Goal: Navigation & Orientation: Find specific page/section

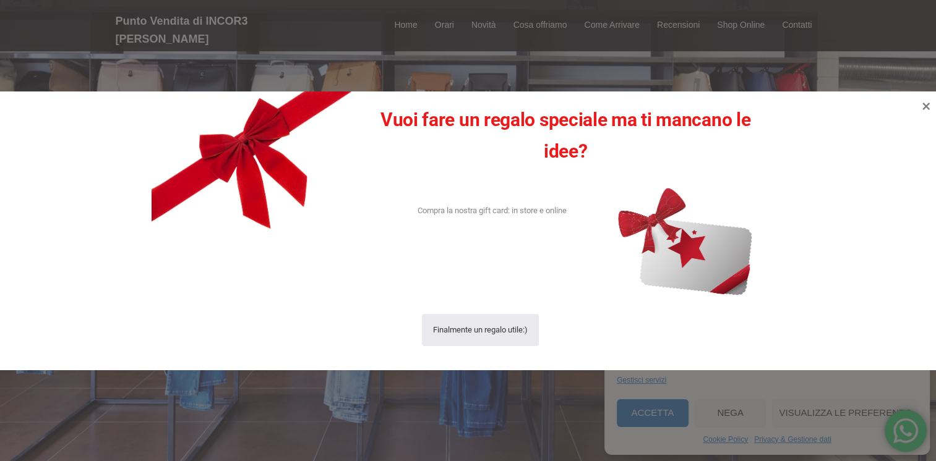
scroll to position [403, 0]
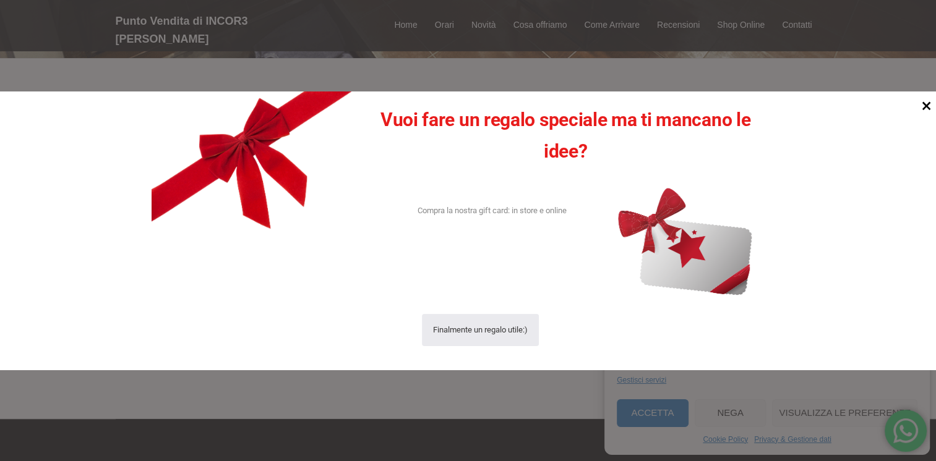
click at [924, 107] on icon at bounding box center [926, 106] width 9 height 9
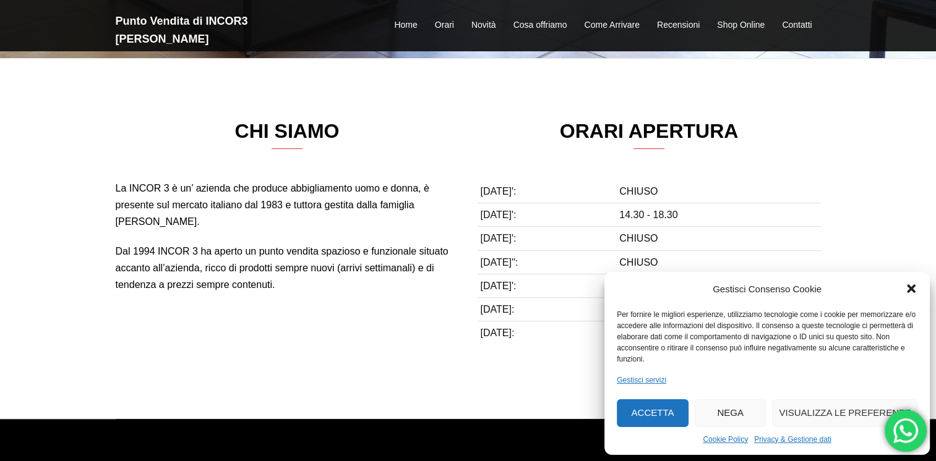
click at [911, 289] on icon "Chiudi la finestra di dialogo" at bounding box center [910, 289] width 9 height 9
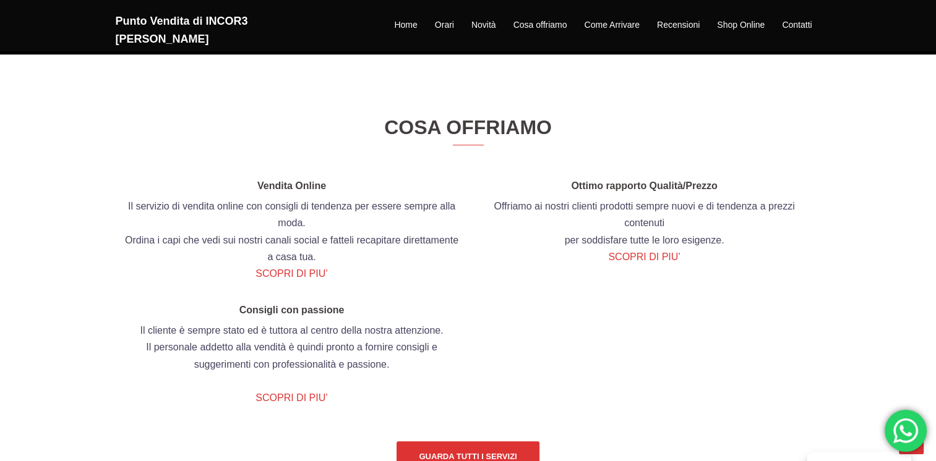
scroll to position [1261, 0]
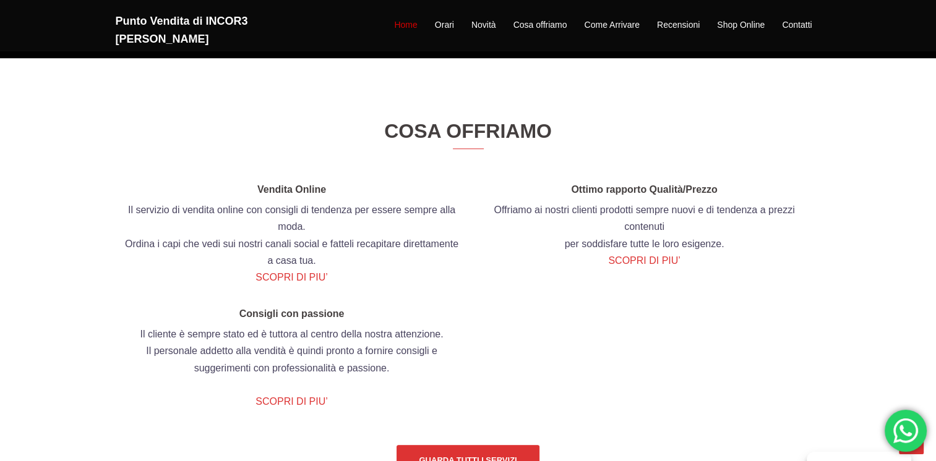
click at [398, 18] on link "Home" at bounding box center [405, 25] width 23 height 15
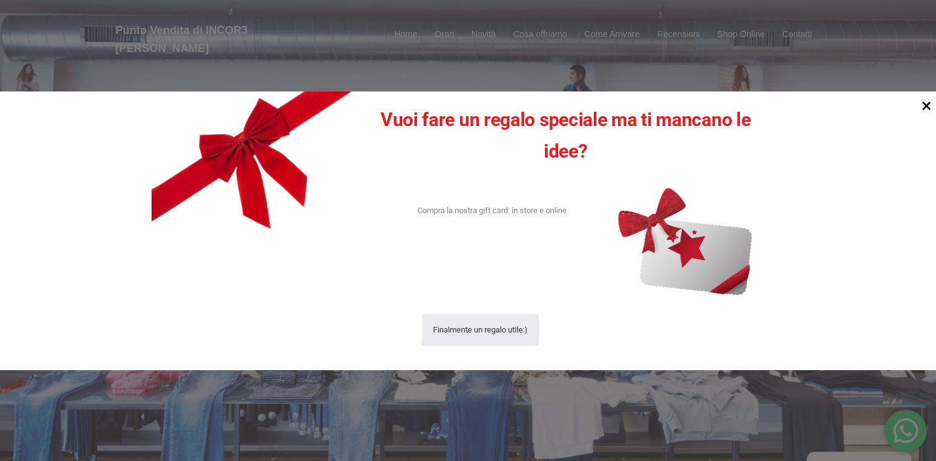
click at [926, 108] on icon at bounding box center [926, 106] width 17 height 17
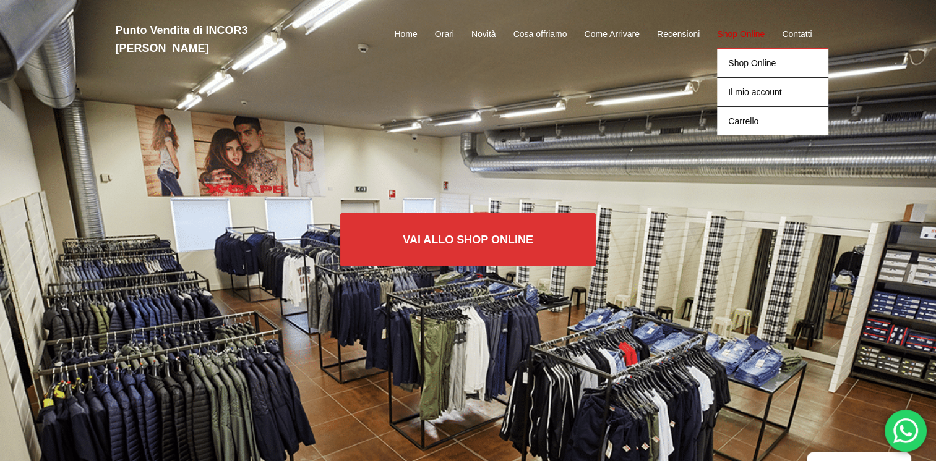
click at [747, 27] on link "Shop Online" at bounding box center [741, 34] width 48 height 15
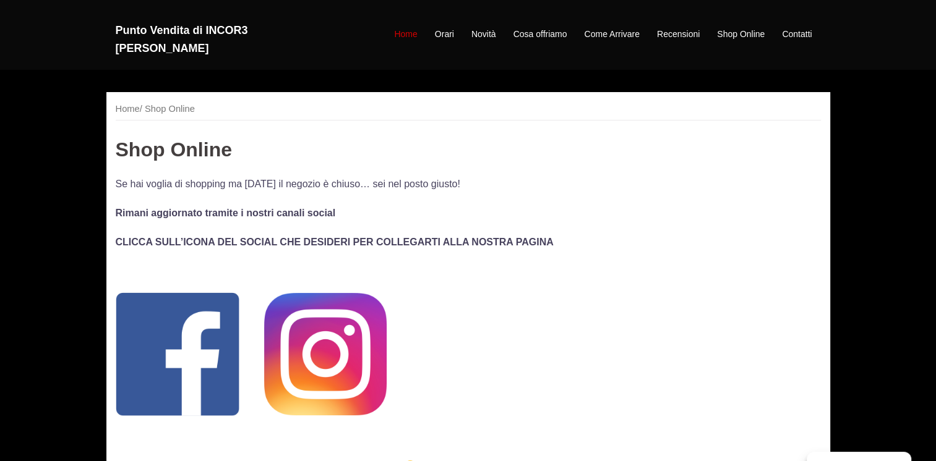
click at [412, 27] on link "Home" at bounding box center [405, 34] width 23 height 15
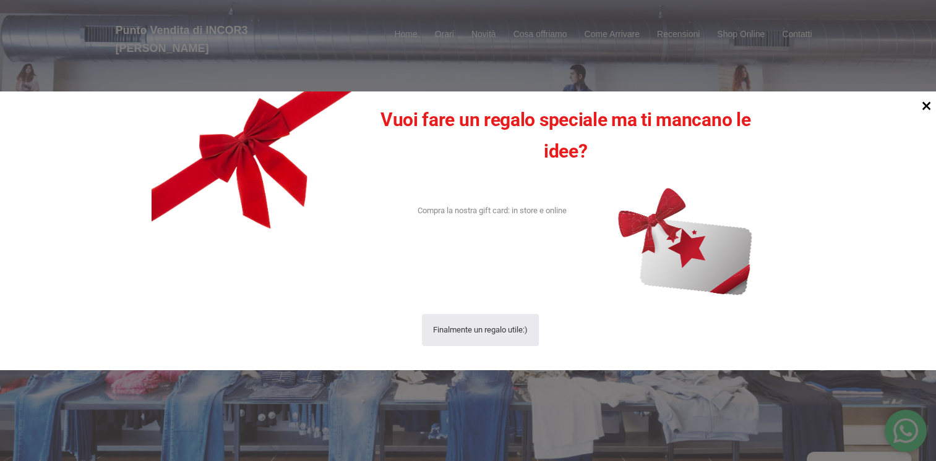
click at [927, 111] on icon at bounding box center [926, 106] width 17 height 17
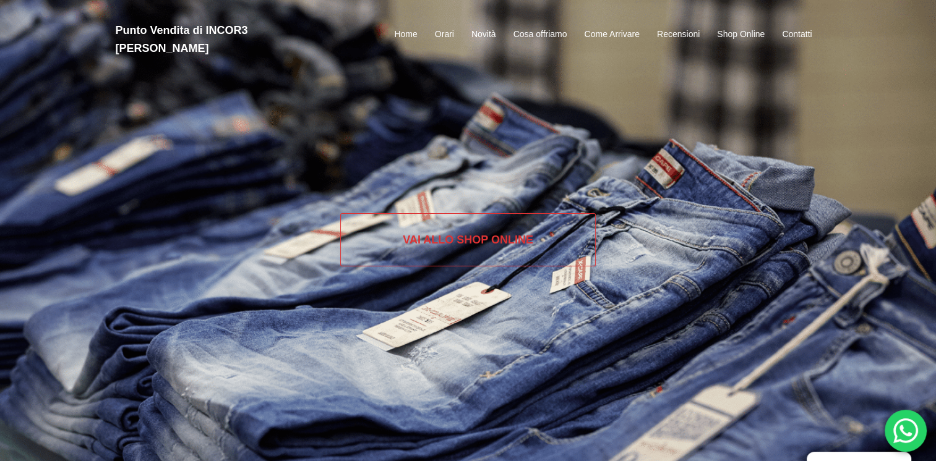
click at [456, 239] on link "Vai allo SHOP ONLINE" at bounding box center [467, 239] width 255 height 53
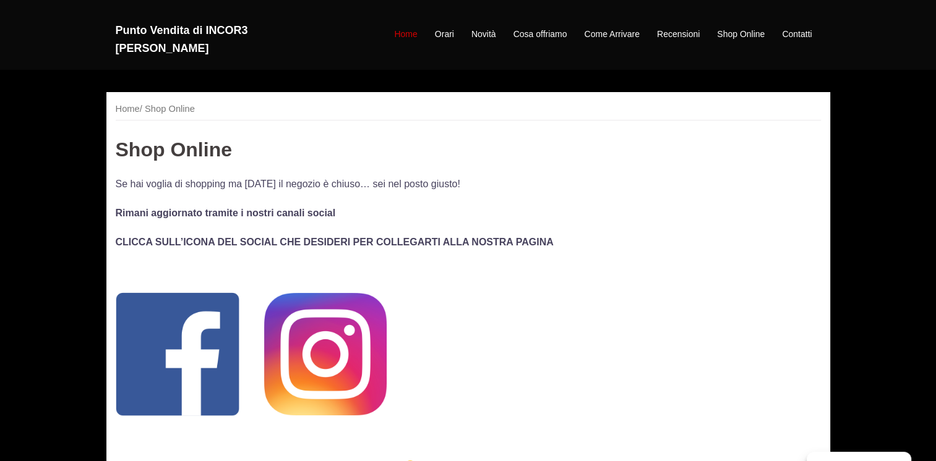
click at [406, 27] on link "Home" at bounding box center [405, 34] width 23 height 15
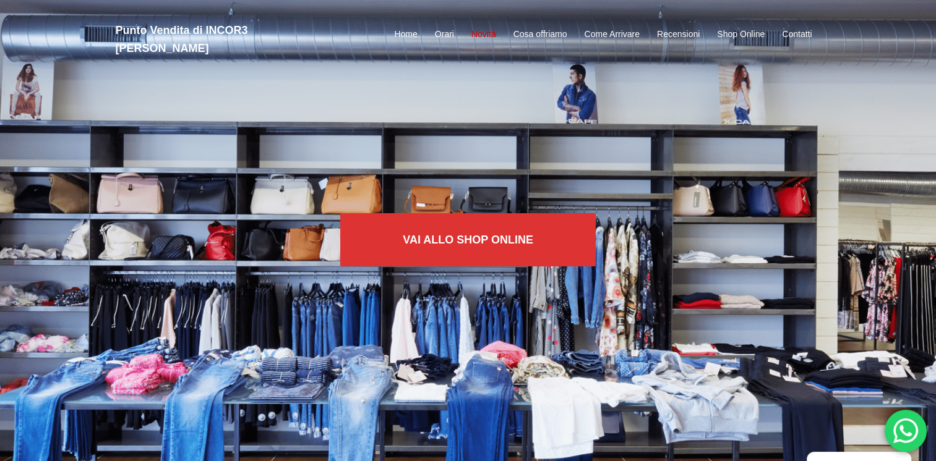
click at [482, 27] on link "Novità" at bounding box center [483, 34] width 25 height 15
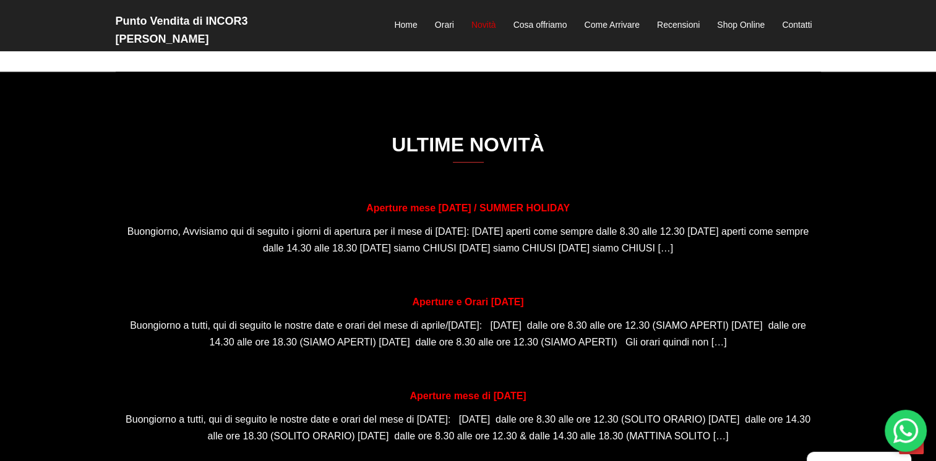
scroll to position [778, 0]
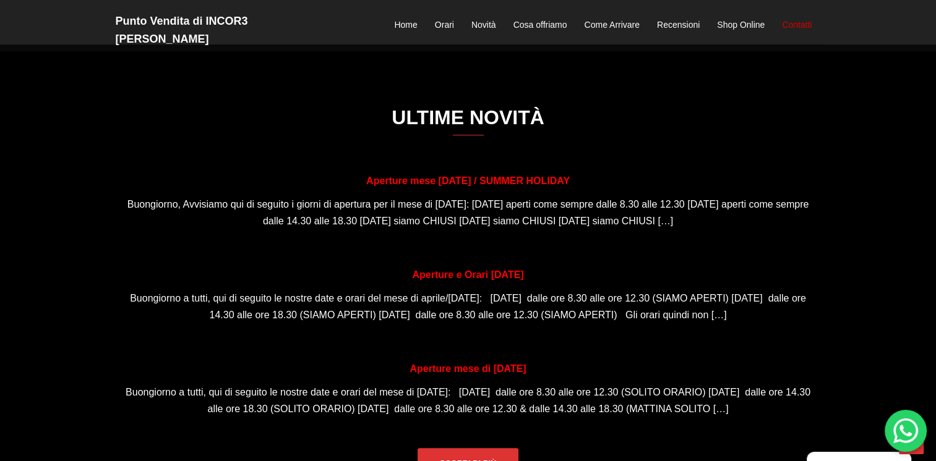
click at [798, 20] on link "Contatti" at bounding box center [797, 25] width 30 height 15
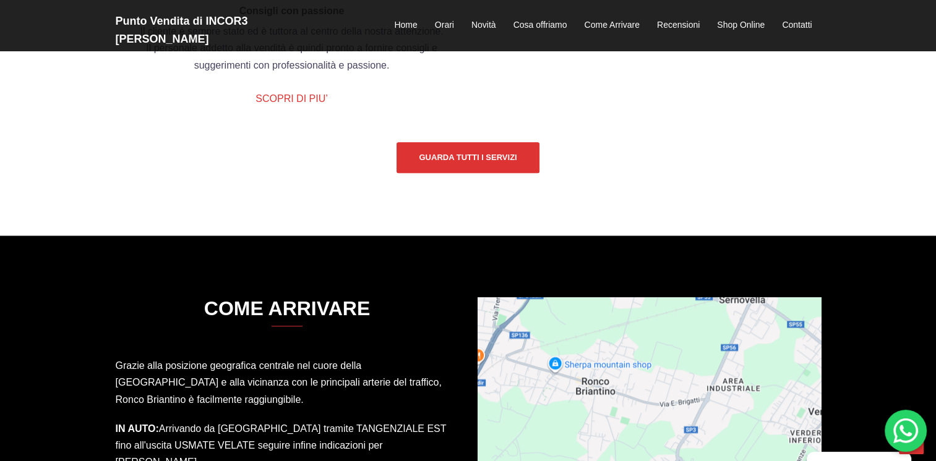
scroll to position [829, 0]
